Goal: Feedback & Contribution: Leave review/rating

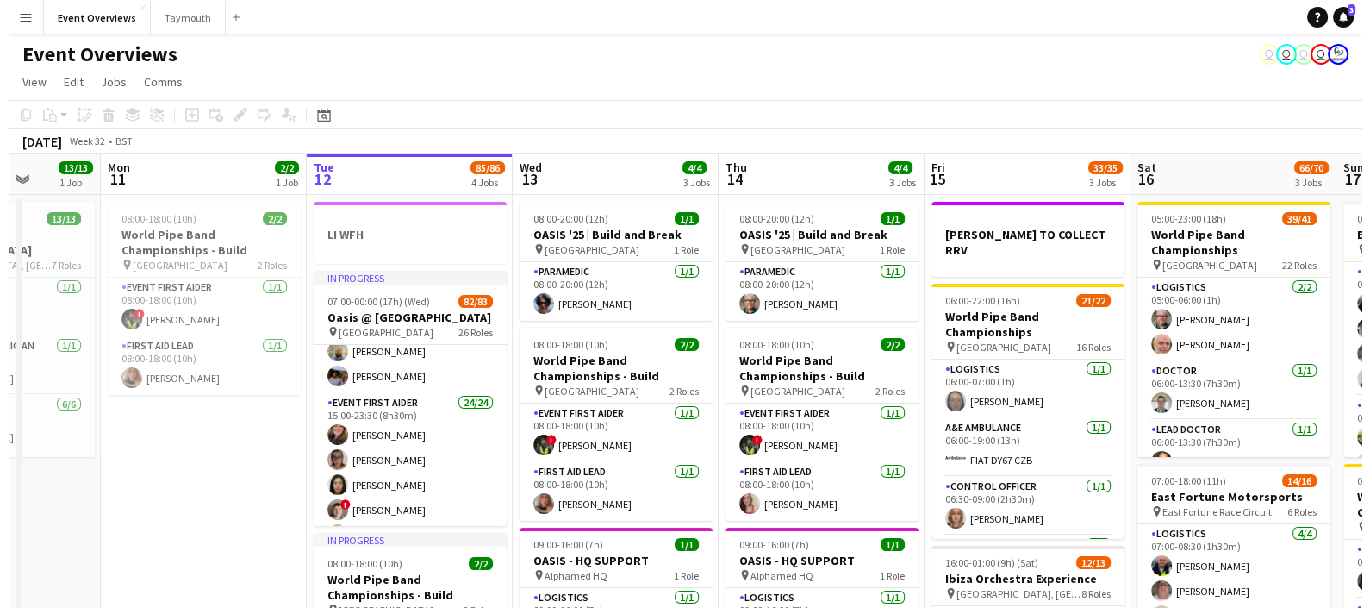
scroll to position [1584, 0]
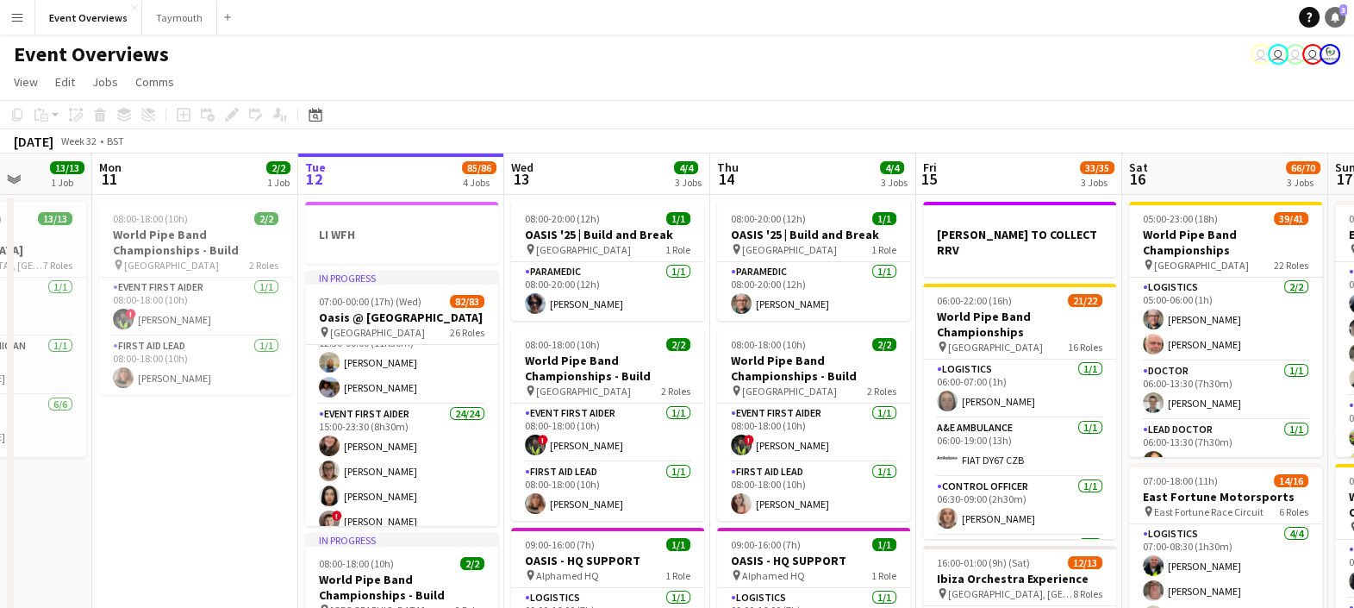
click at [1340, 23] on link "Notifications 3" at bounding box center [1335, 17] width 21 height 21
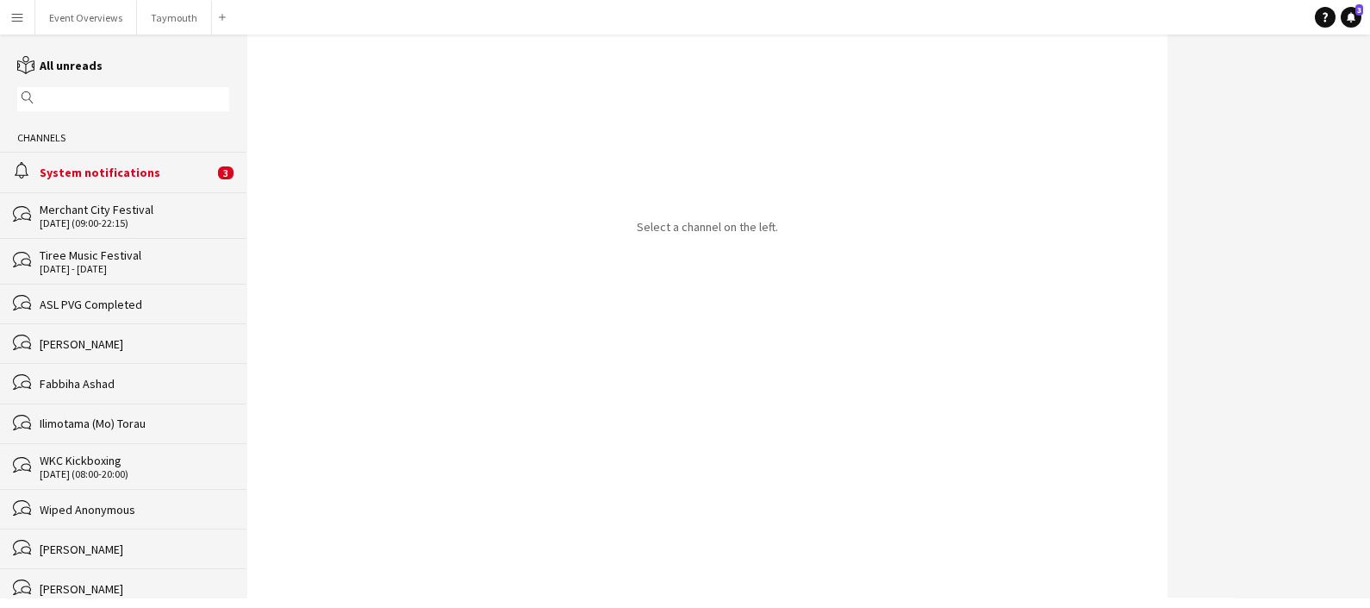
click at [127, 172] on div "System notifications" at bounding box center [127, 173] width 174 height 16
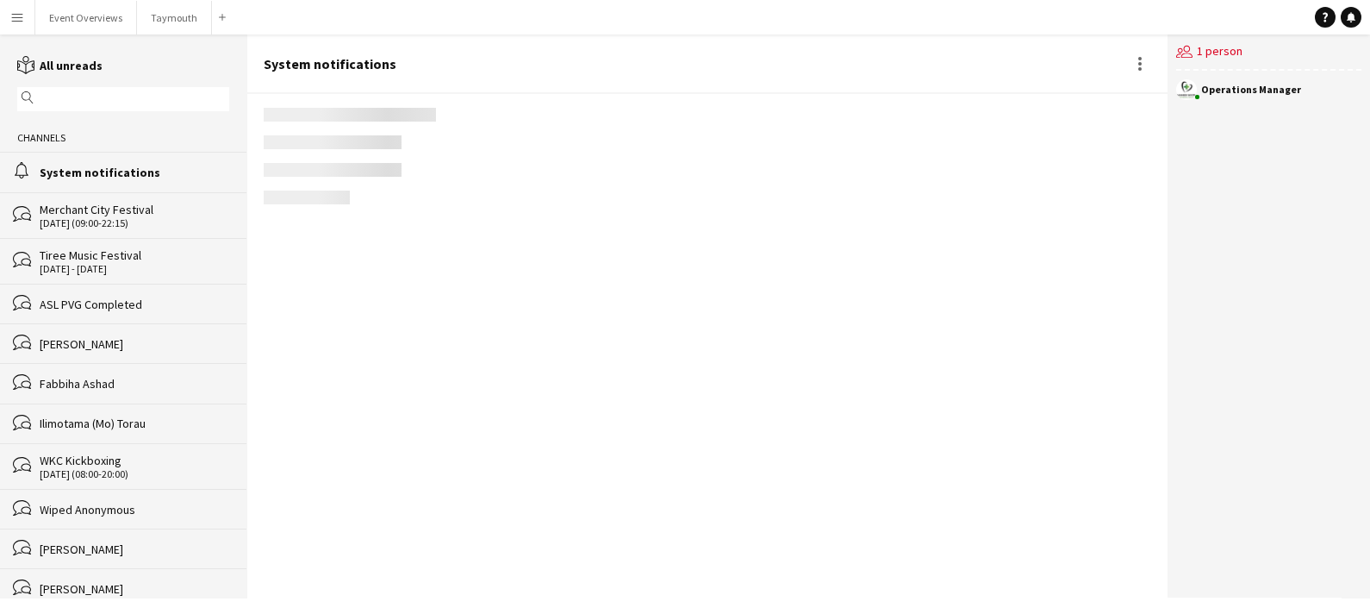
scroll to position [2064, 0]
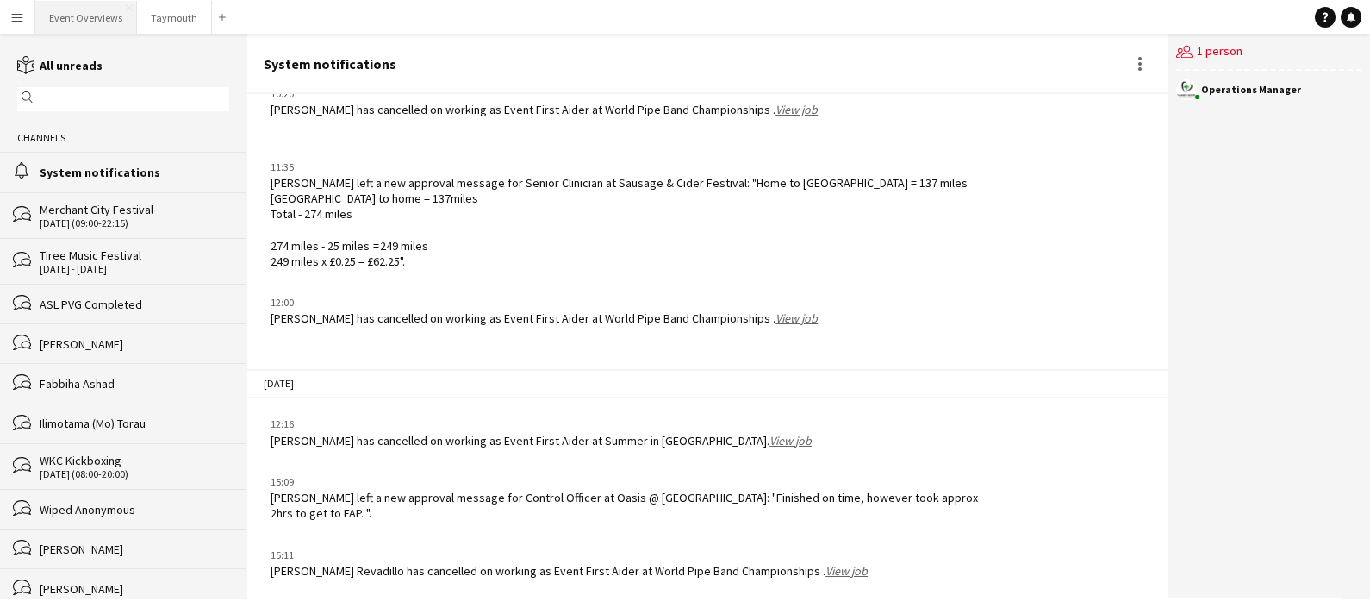
click at [78, 34] on button "Event Overviews Close" at bounding box center [86, 18] width 102 height 34
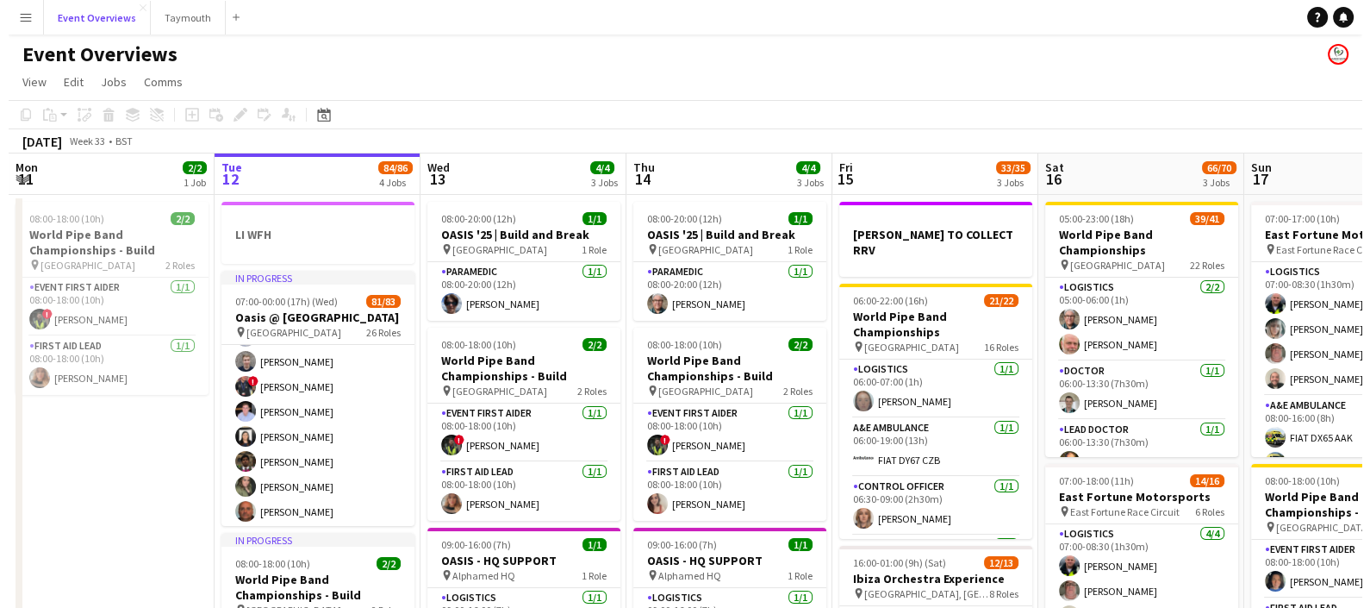
scroll to position [2067, 0]
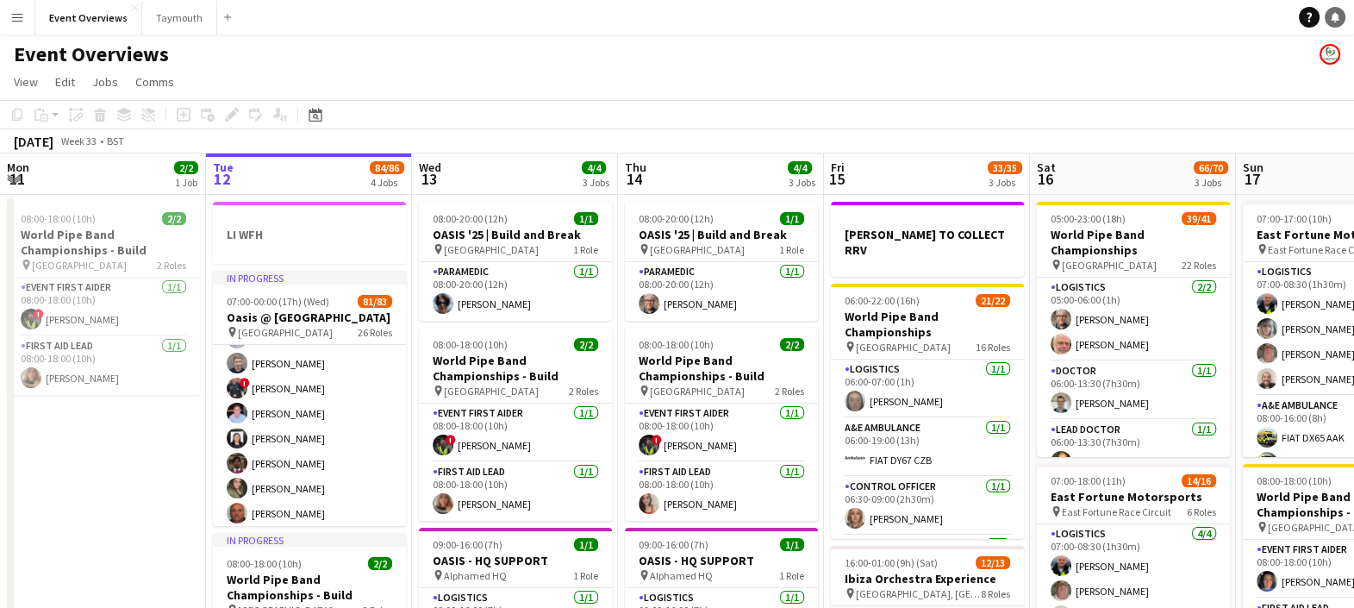
click at [1340, 11] on link "Notifications" at bounding box center [1335, 17] width 21 height 21
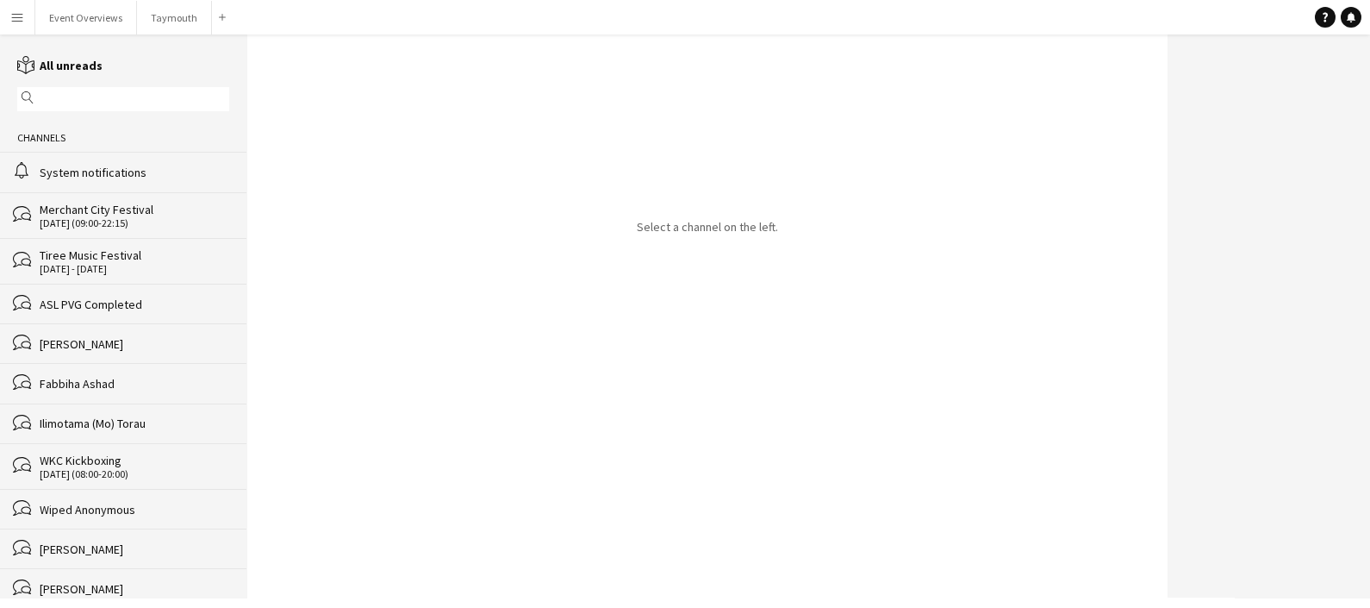
click at [131, 172] on div "System notifications" at bounding box center [135, 173] width 190 height 16
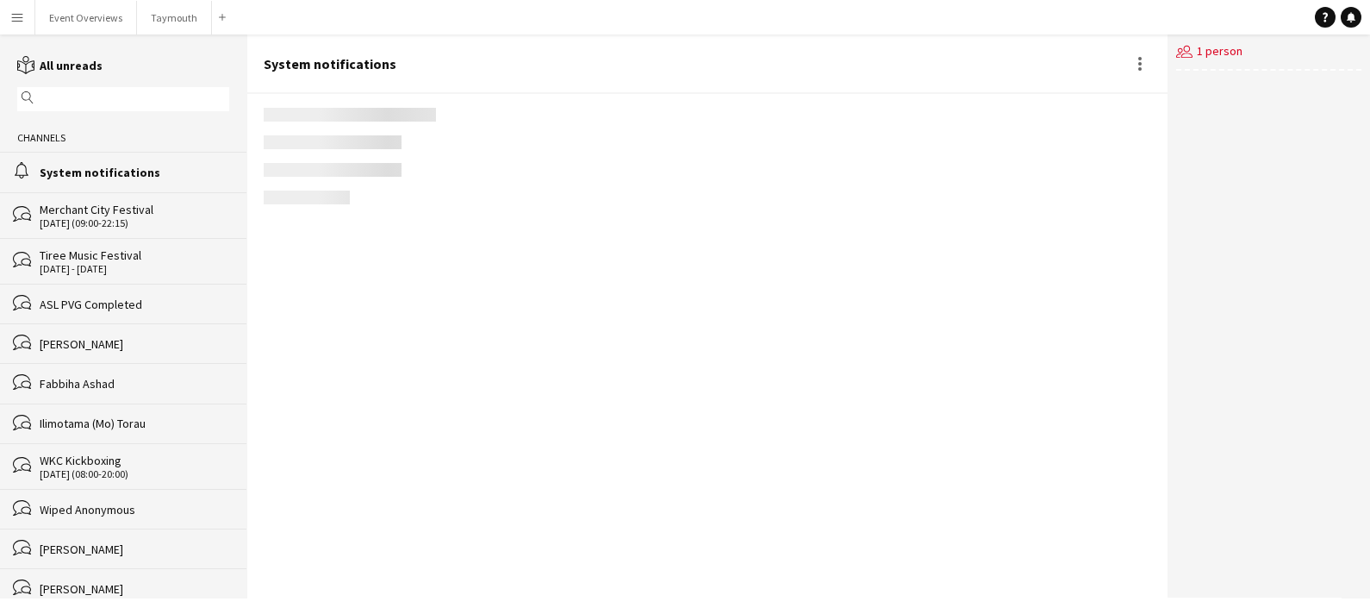
scroll to position [2064, 0]
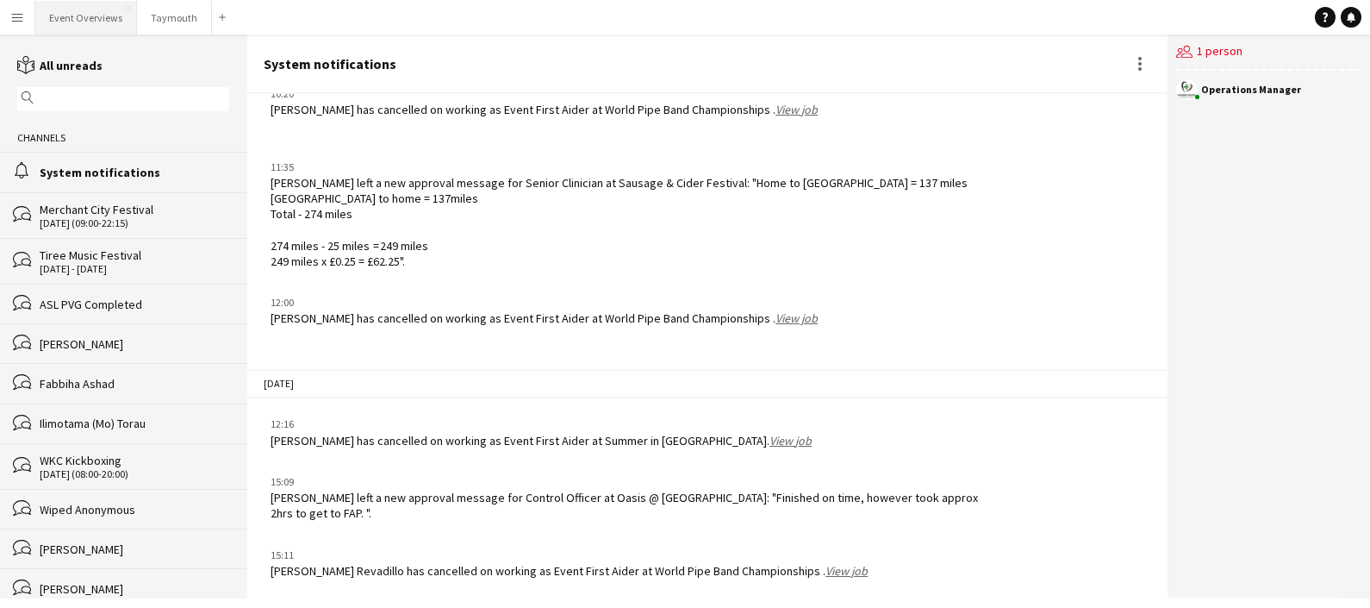
click at [82, 22] on button "Event Overviews Close" at bounding box center [86, 18] width 102 height 34
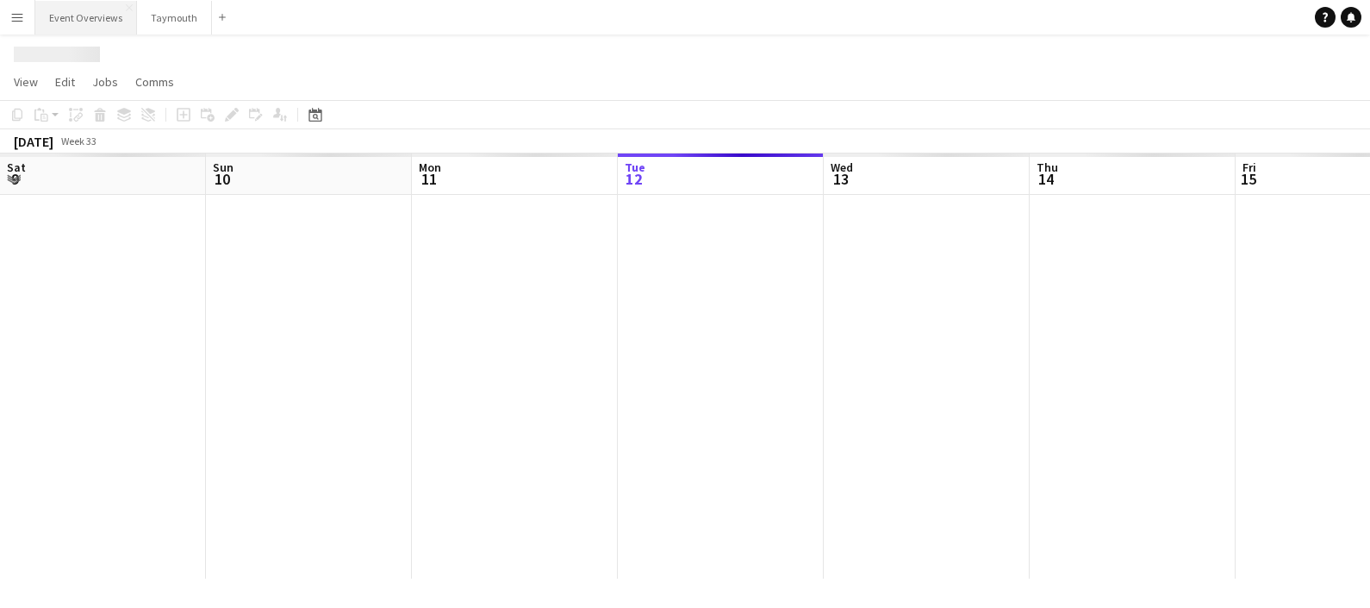
scroll to position [0, 412]
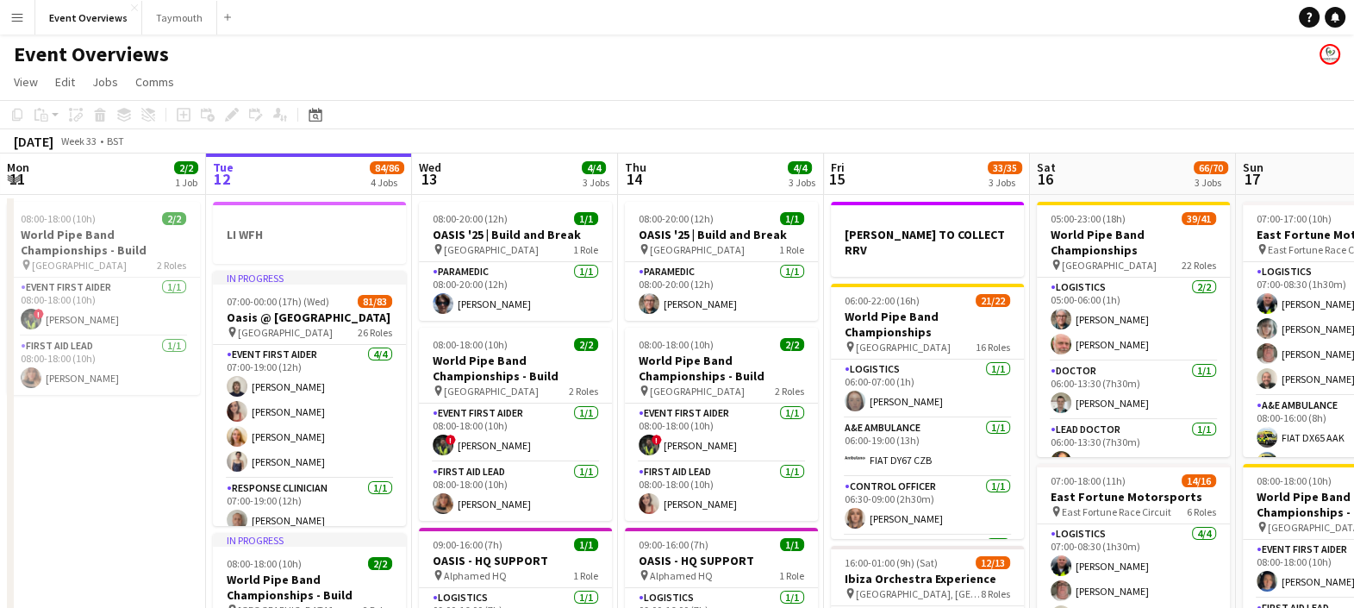
click at [20, 24] on button "Menu" at bounding box center [17, 17] width 34 height 34
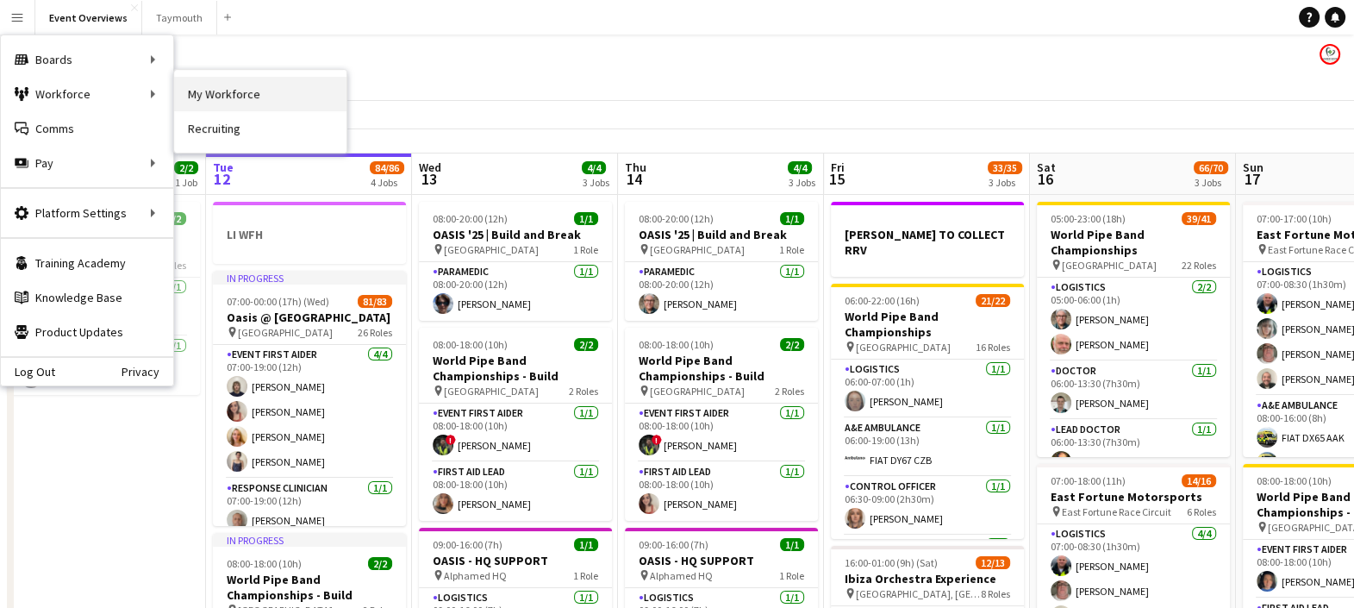
click at [266, 93] on link "My Workforce" at bounding box center [260, 94] width 172 height 34
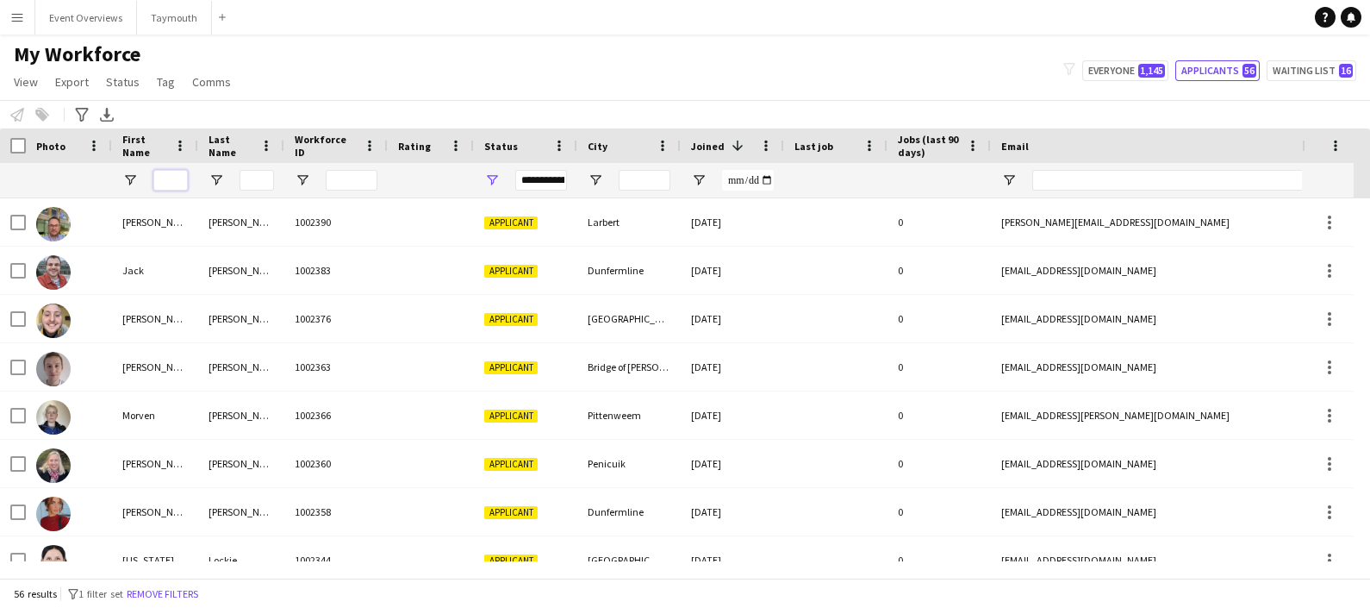
click at [167, 180] on input "First Name Filter Input" at bounding box center [170, 180] width 34 height 21
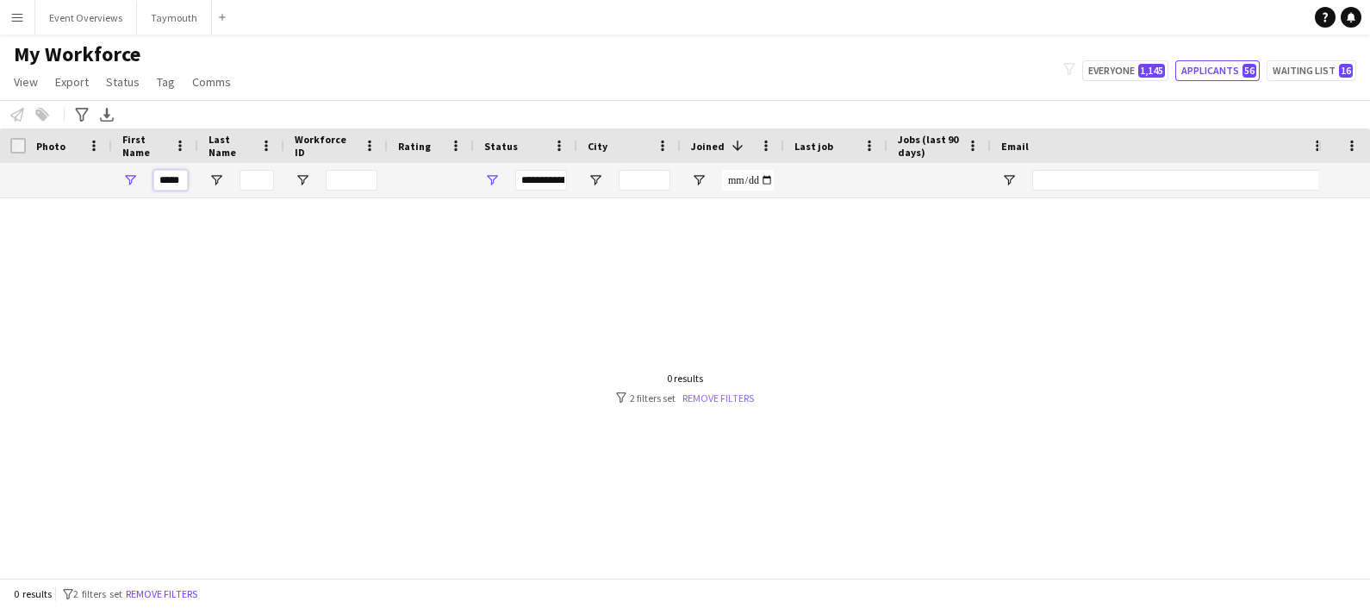
type input "*****"
click at [714, 392] on link "Remove filters" at bounding box center [719, 397] width 72 height 13
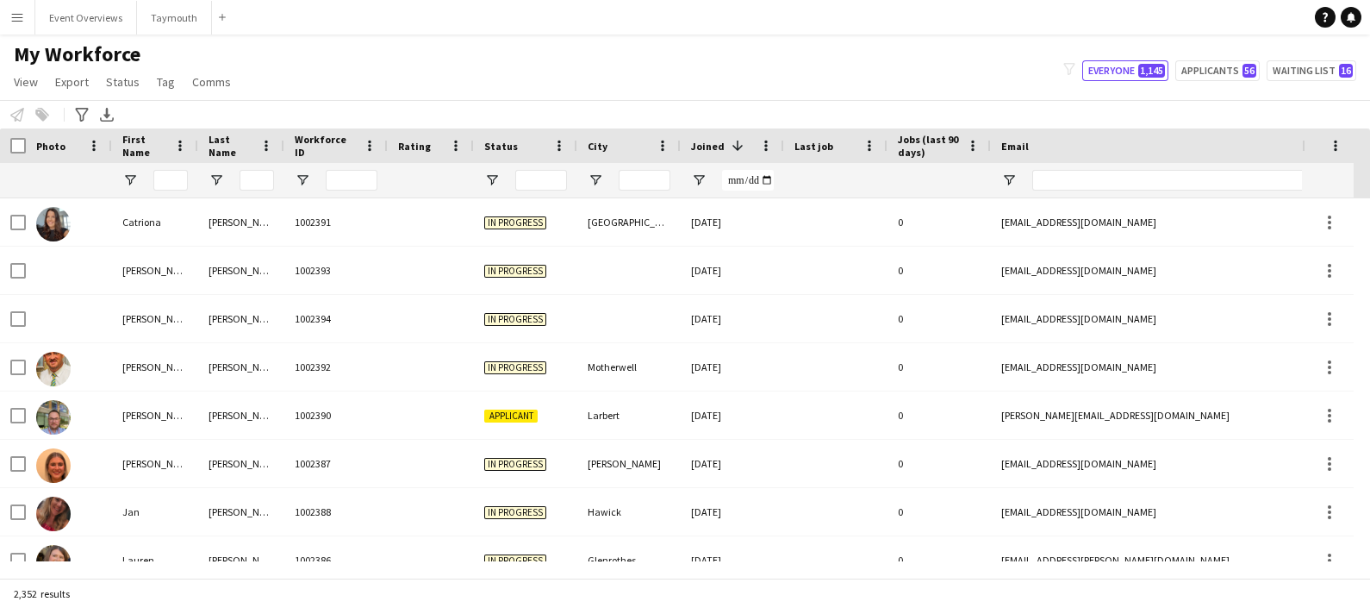
click at [192, 181] on div at bounding box center [155, 180] width 86 height 34
click at [184, 175] on input "First Name Filter Input" at bounding box center [170, 180] width 34 height 21
type input "****"
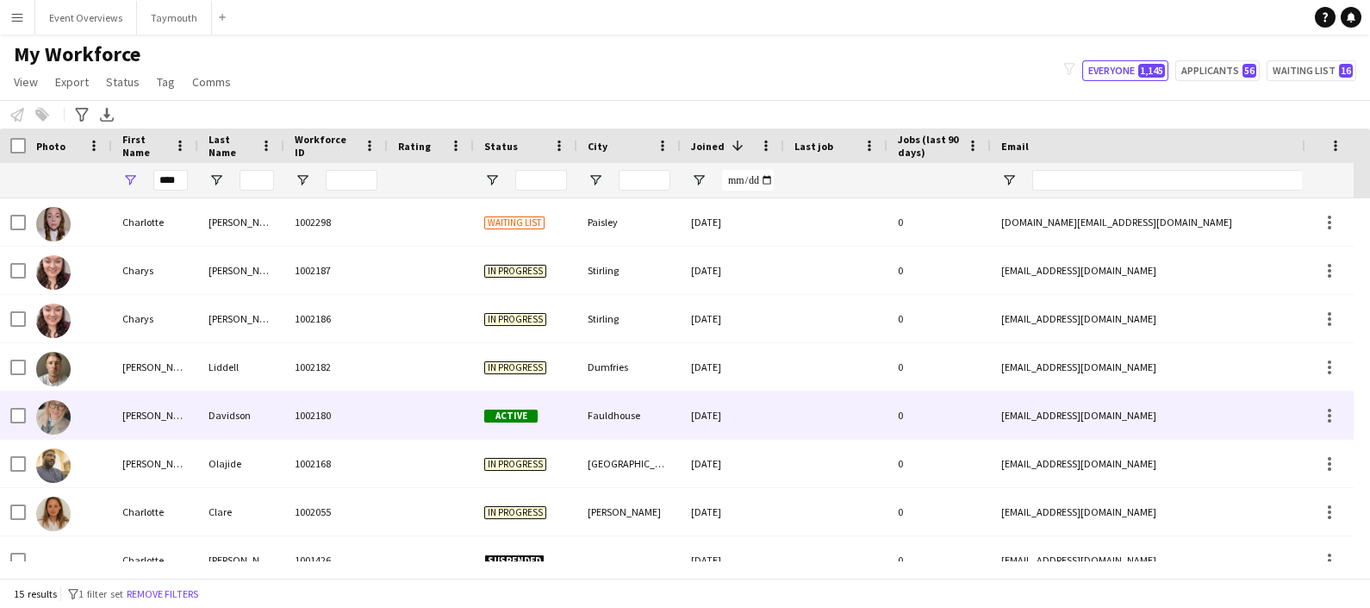
click at [199, 408] on div "Davidson" at bounding box center [241, 414] width 86 height 47
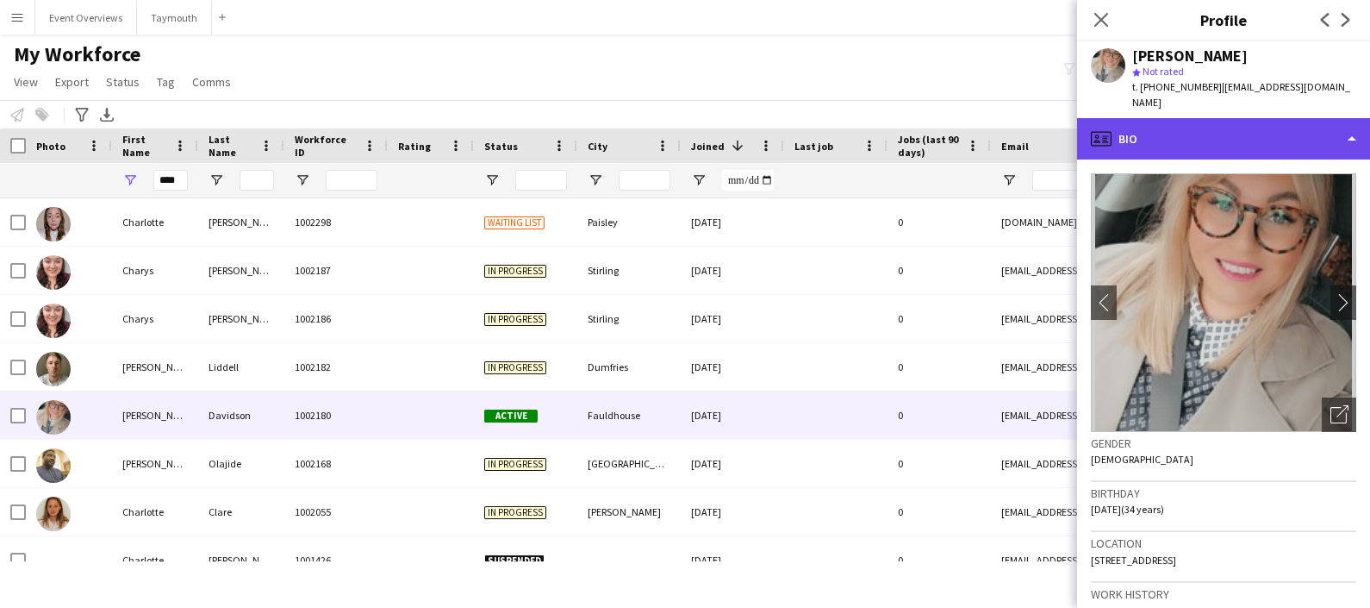
click at [1271, 142] on div "profile Bio" at bounding box center [1223, 138] width 293 height 41
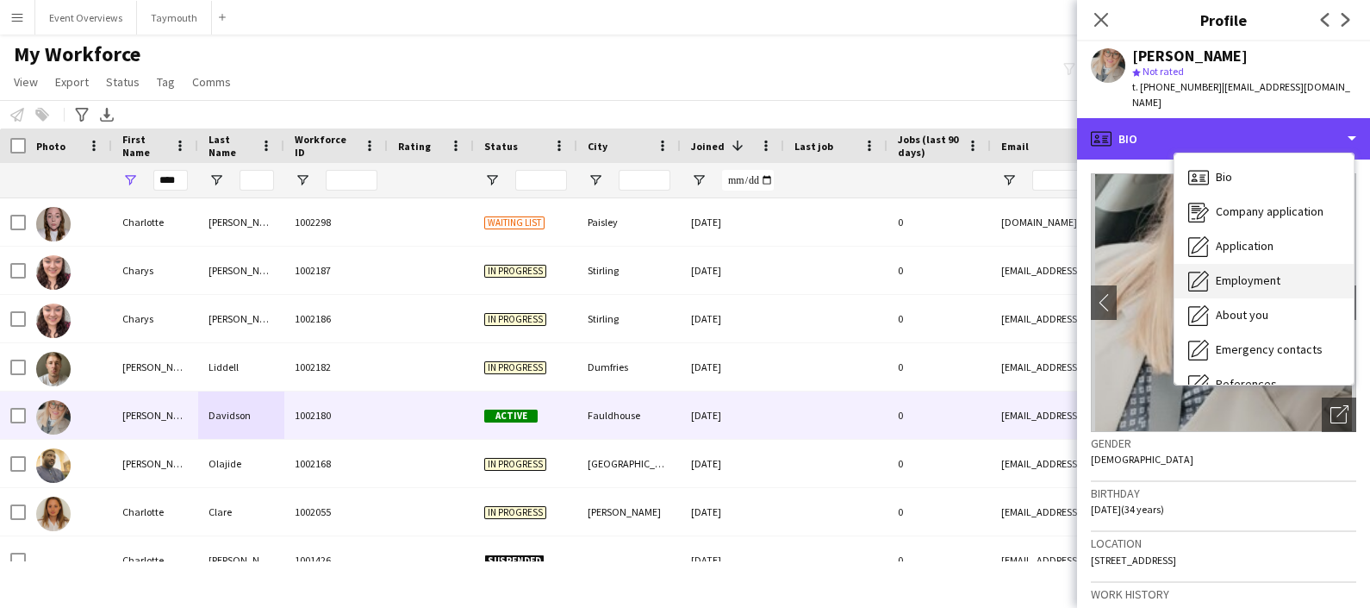
scroll to position [299, 0]
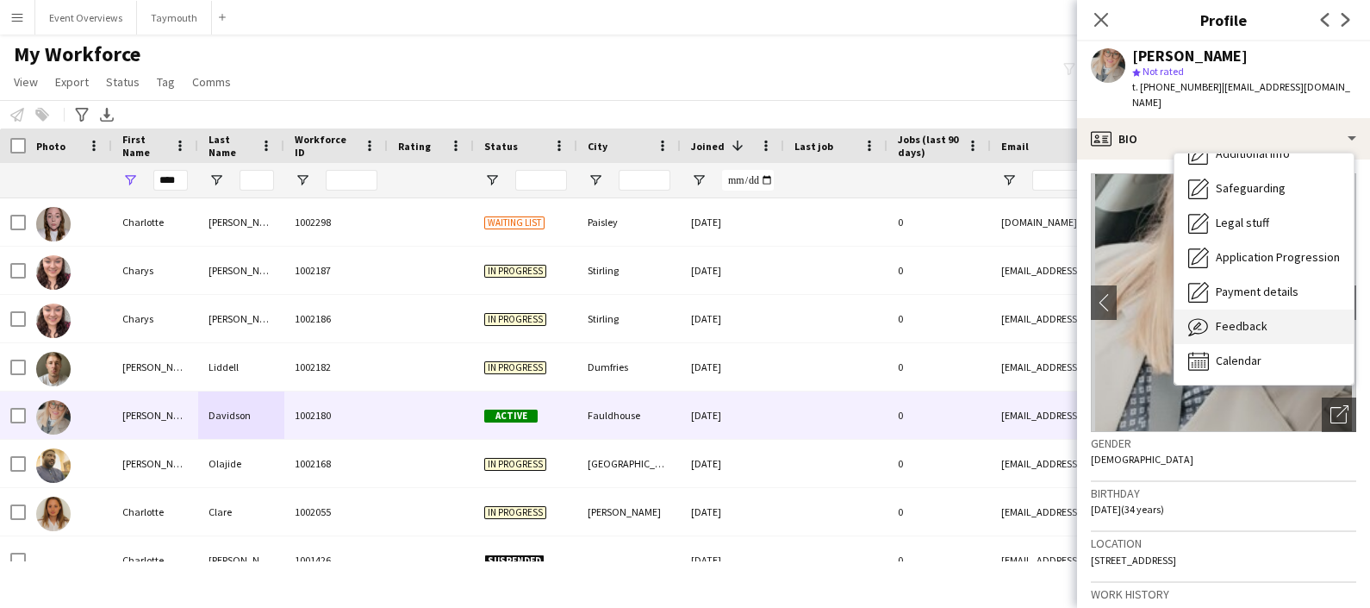
click at [1265, 326] on div "Feedback Feedback" at bounding box center [1264, 326] width 179 height 34
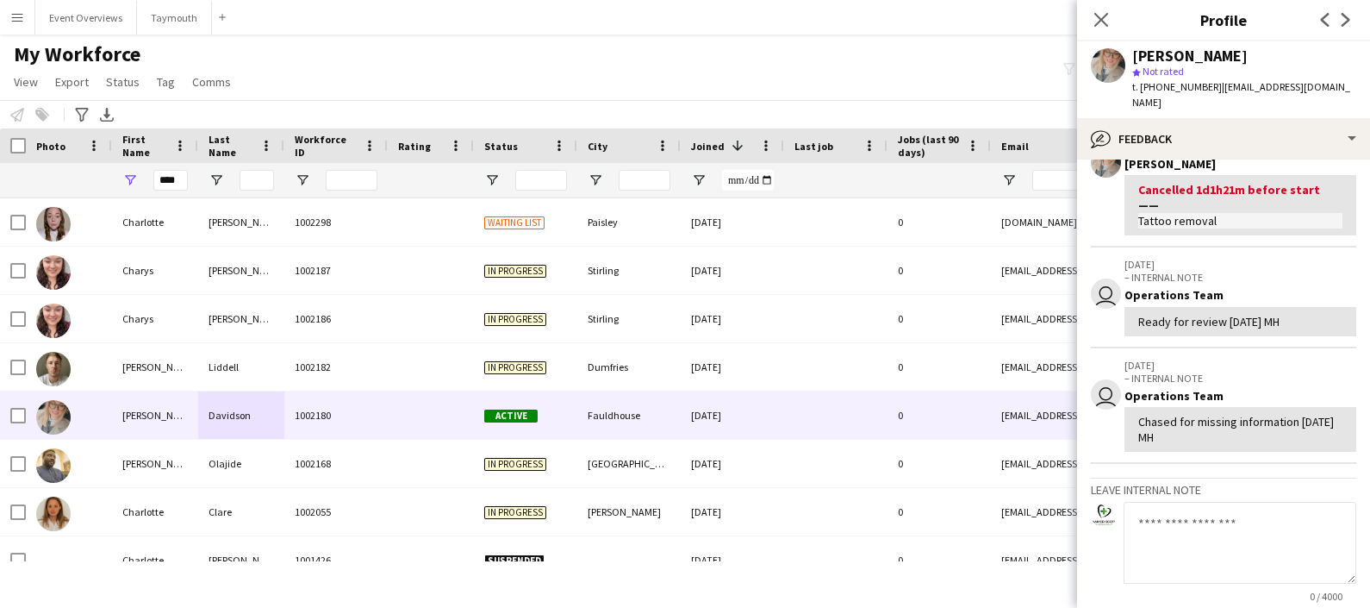
scroll to position [283, 0]
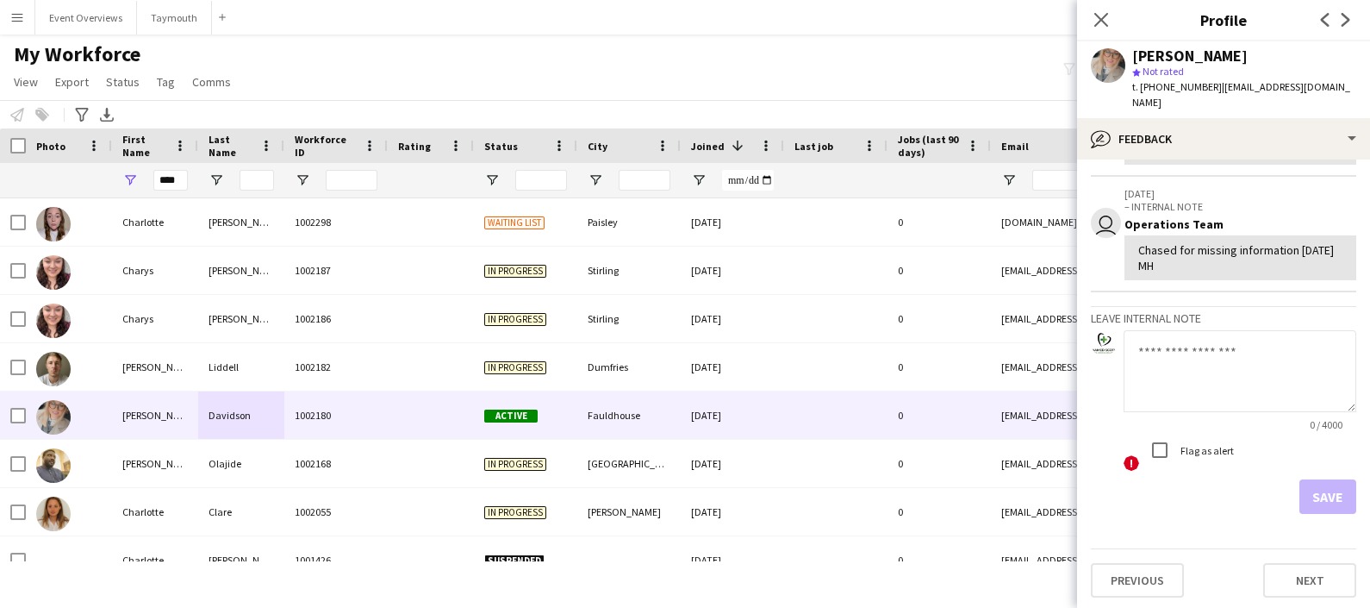
click at [1198, 362] on textarea at bounding box center [1240, 371] width 233 height 82
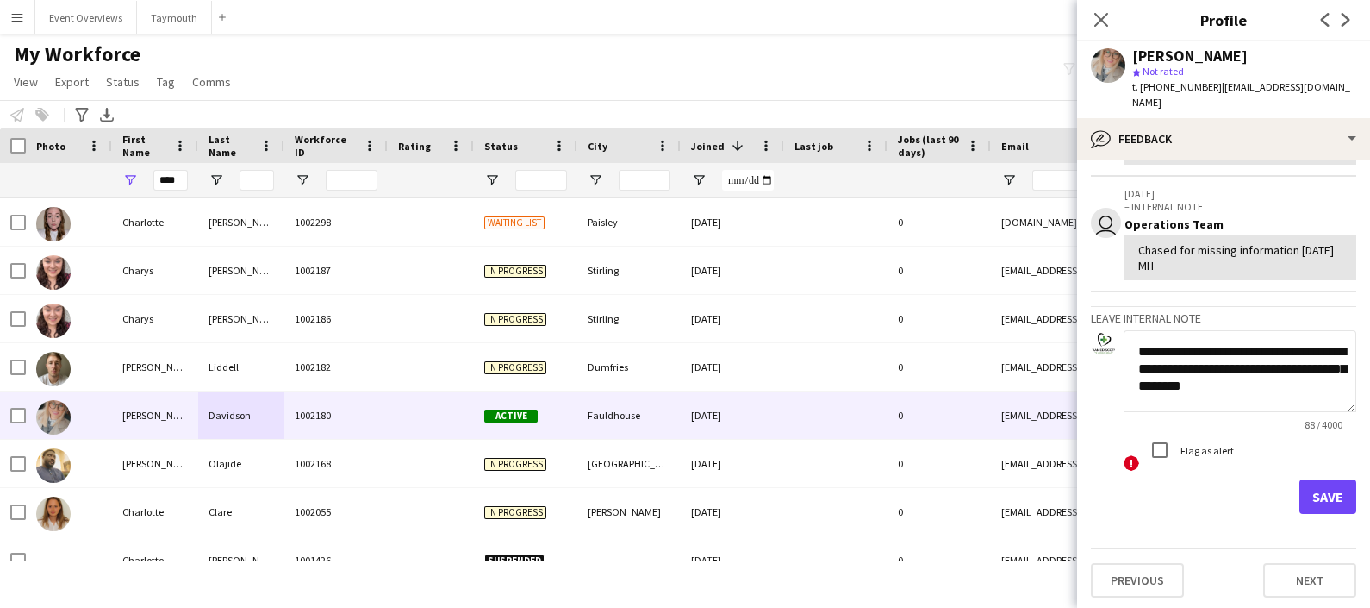
type textarea "**********"
click at [1308, 490] on button "Save" at bounding box center [1328, 496] width 57 height 34
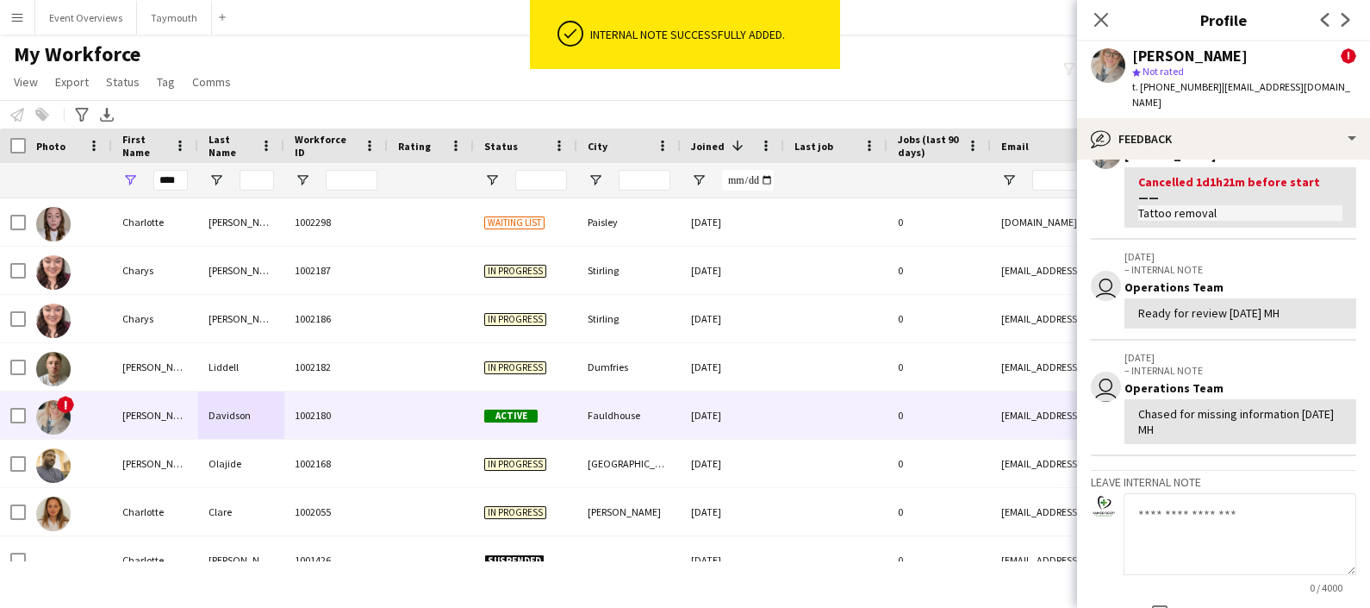
scroll to position [445, 0]
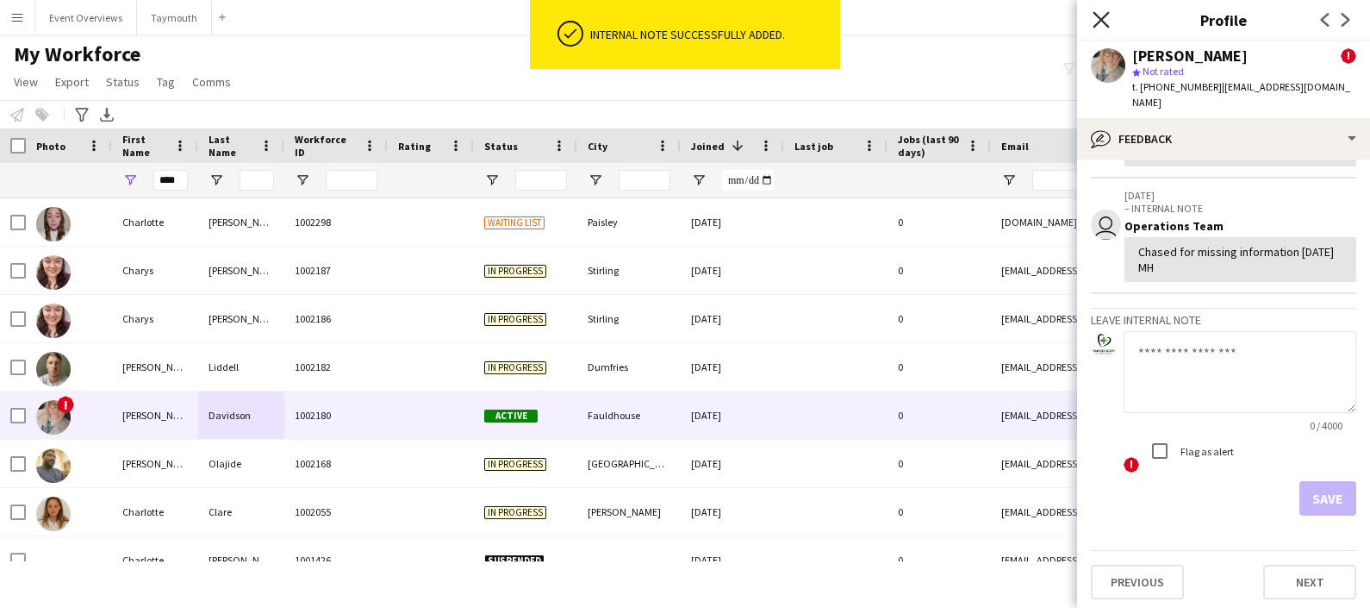
click at [1103, 17] on icon at bounding box center [1101, 19] width 16 height 16
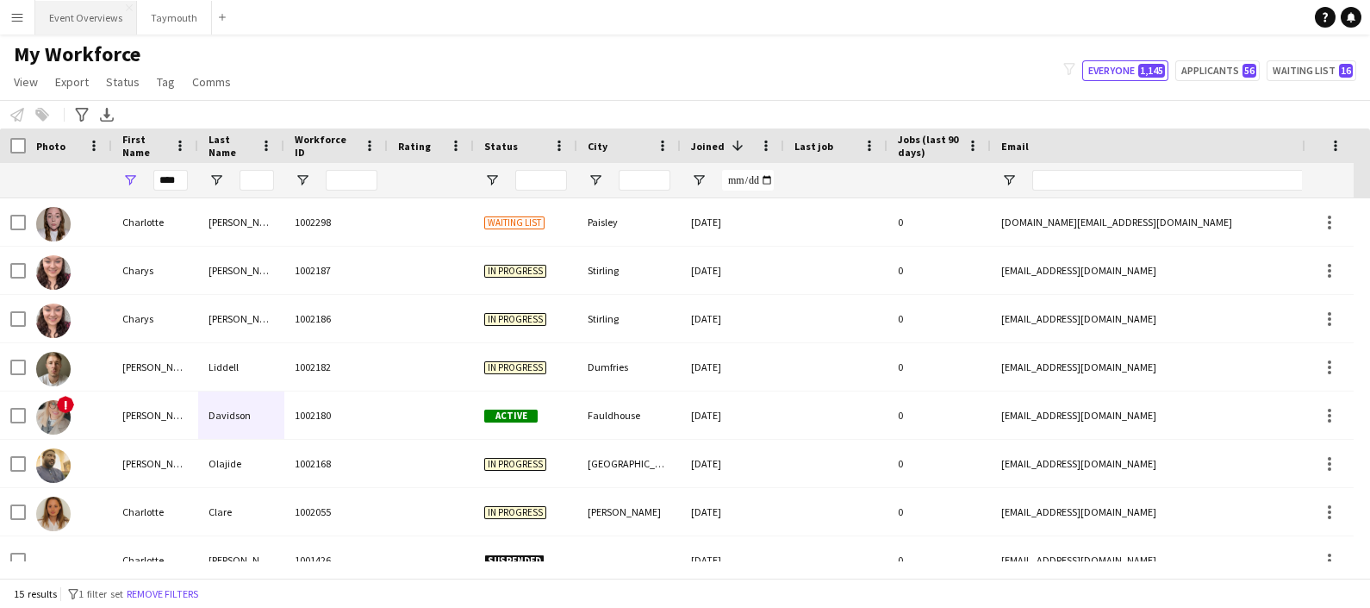
click at [93, 18] on button "Event Overviews Close" at bounding box center [86, 18] width 102 height 34
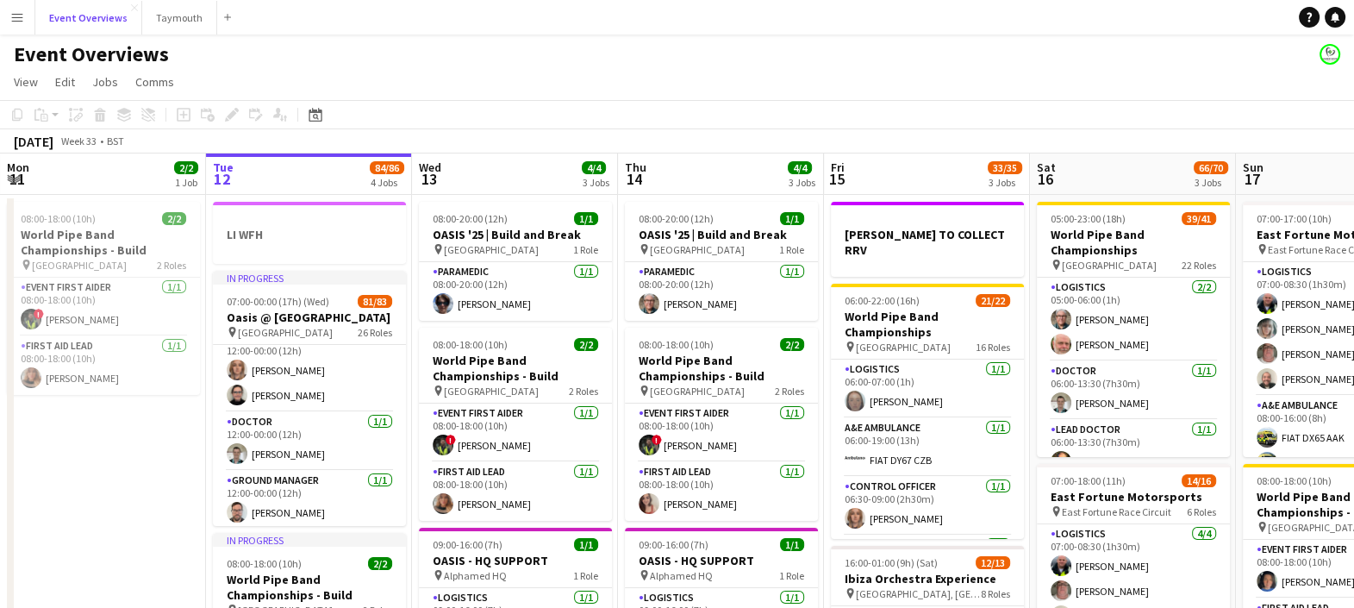
scroll to position [975, 0]
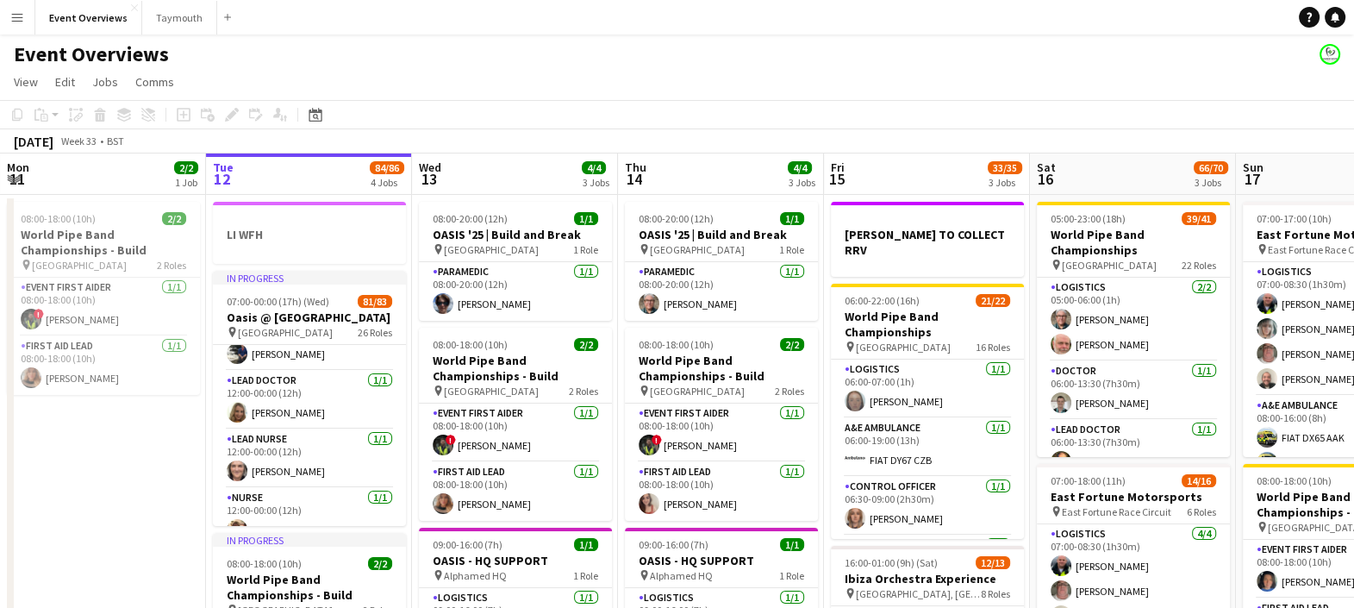
click at [74, 397] on app-date-cell "08:00-18:00 (10h) 2/2 World Pipe Band Championships - Build pin Glasgow Green 2…" at bounding box center [103, 605] width 206 height 820
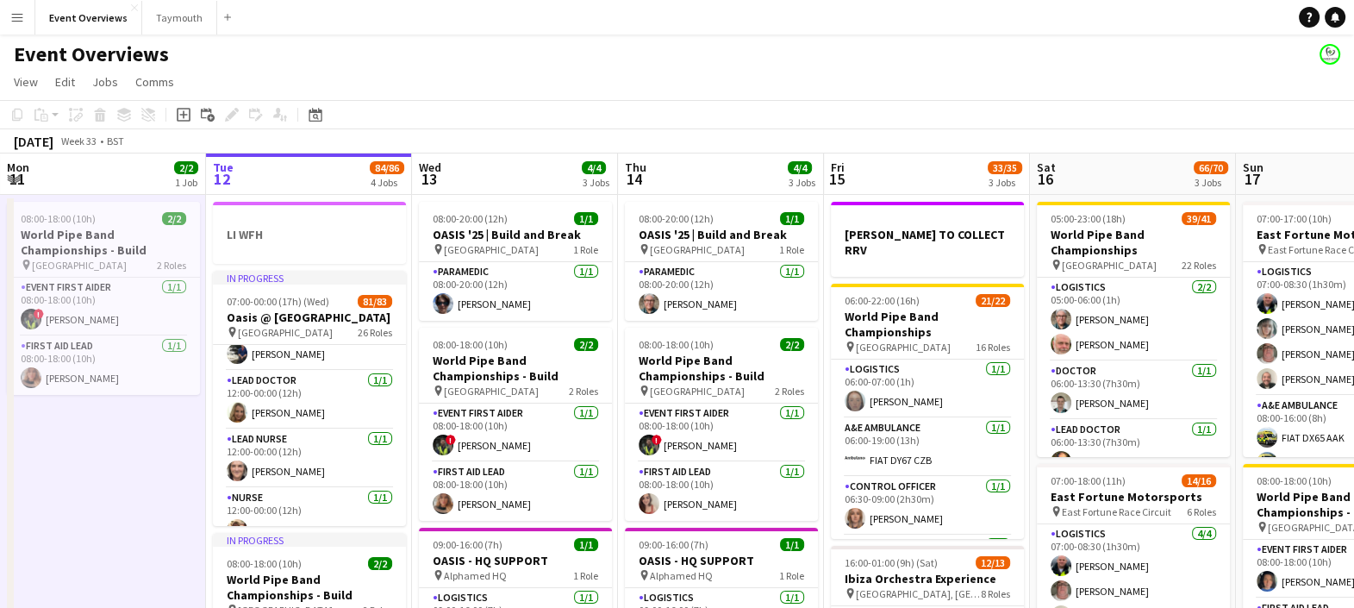
click at [440, 142] on div "[DATE] Week 33 • BST" at bounding box center [677, 141] width 1354 height 24
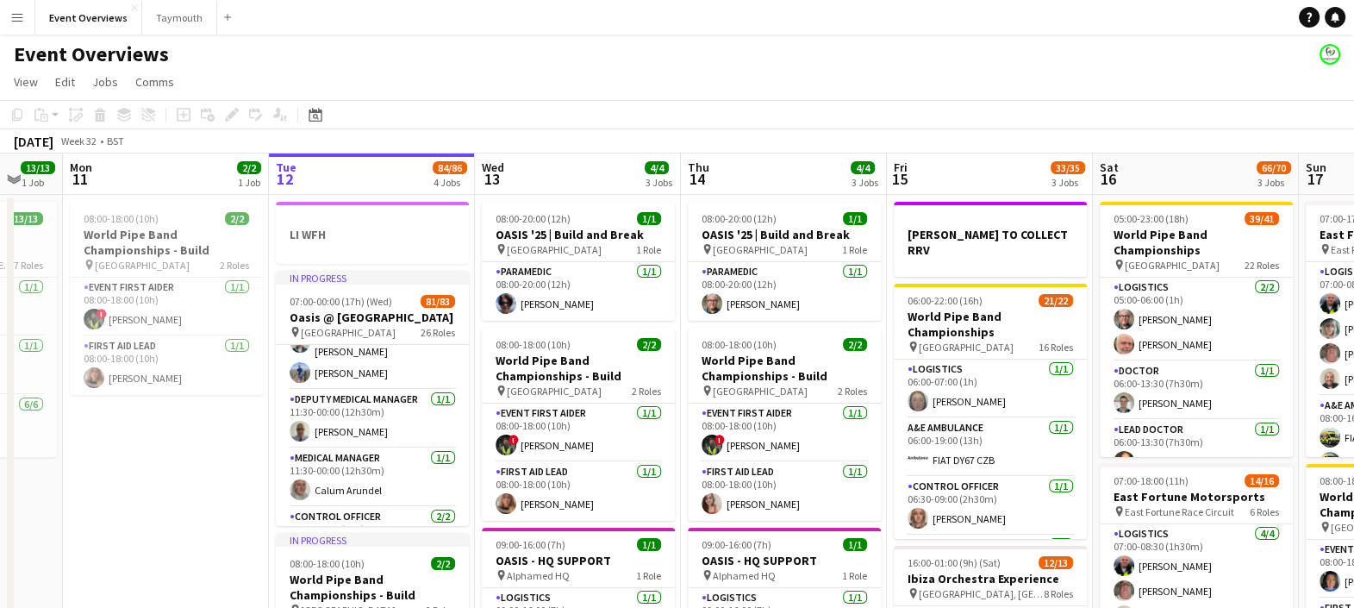
scroll to position [0, 0]
